Goal: Transaction & Acquisition: Purchase product/service

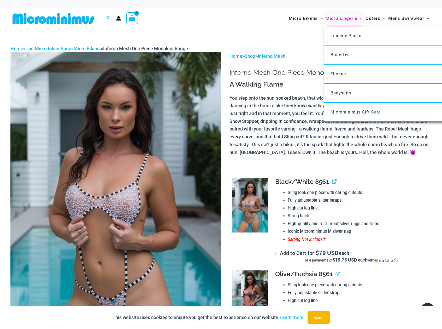
click at [352, 19] on span "Micro Lingerie" at bounding box center [342, 18] width 32 height 13
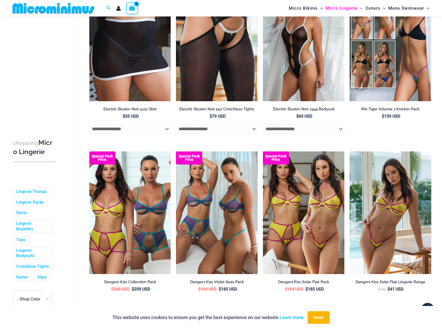
scroll to position [1288, 0]
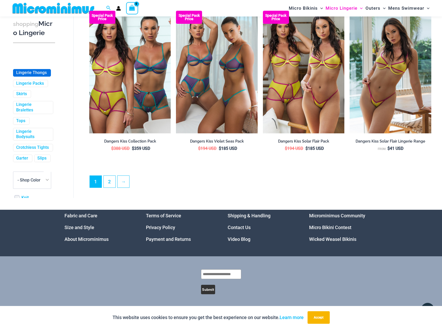
click at [21, 76] on link "Lingerie Thongs" at bounding box center [31, 72] width 31 height 5
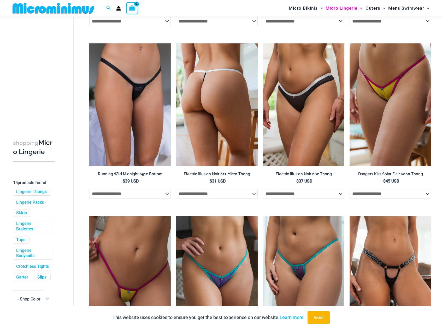
scroll to position [230, 0]
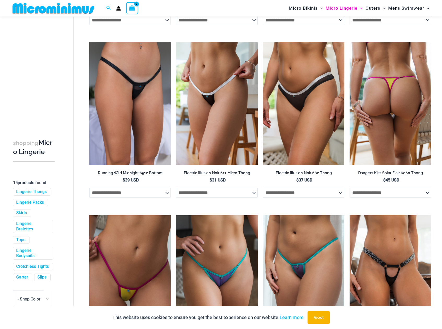
click at [383, 140] on img at bounding box center [391, 103] width 82 height 123
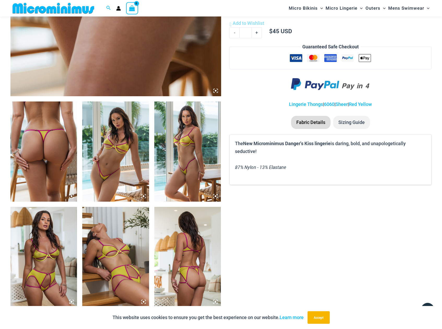
scroll to position [12, 0]
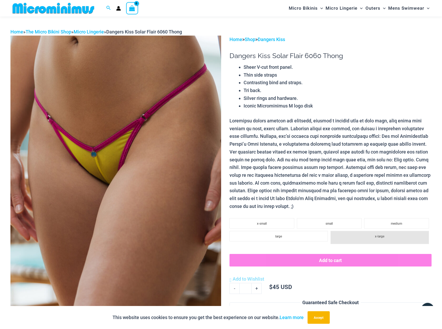
click at [59, 8] on img at bounding box center [53, 8] width 86 height 12
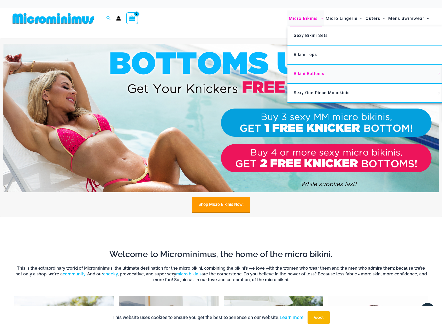
click at [304, 71] on span "Bikini Bottoms" at bounding box center [309, 73] width 31 height 5
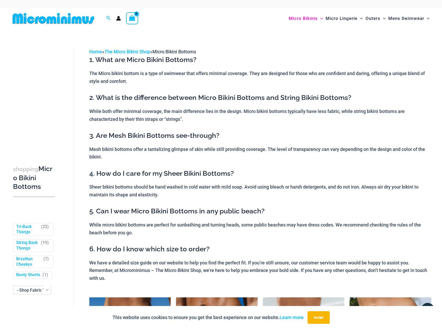
click at [117, 18] on icon "Account icon link" at bounding box center [118, 18] width 5 height 5
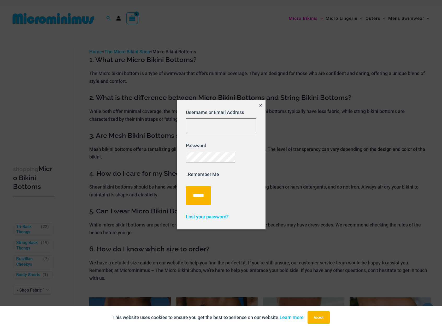
type input "**********"
click at [200, 198] on input "******" at bounding box center [198, 195] width 25 height 19
